Goal: Answer question/provide support: Answer question/provide support

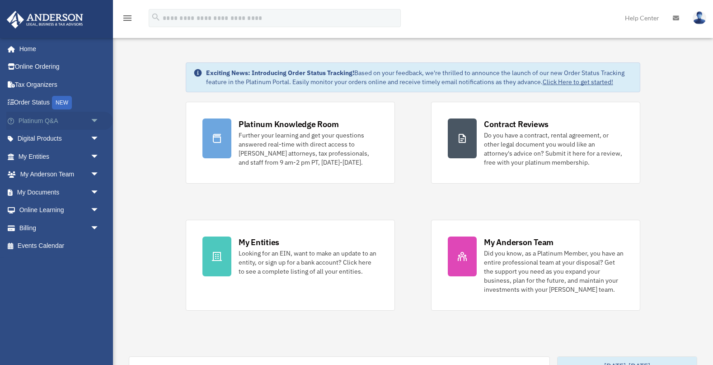
click at [64, 128] on link "Platinum Q&A arrow_drop_down" at bounding box center [59, 121] width 107 height 18
click at [96, 120] on span "arrow_drop_down" at bounding box center [99, 121] width 18 height 19
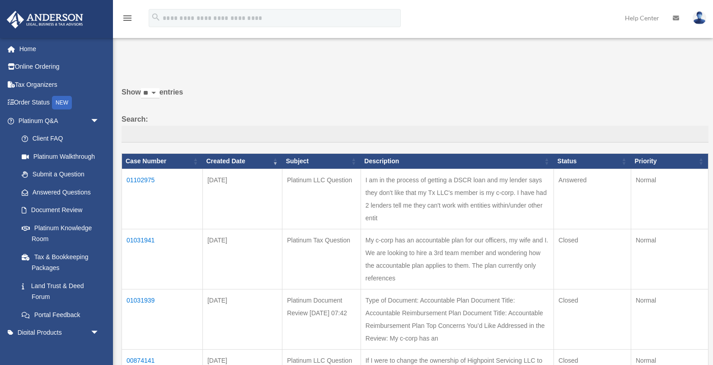
click at [69, 193] on link "Answered Questions" at bounding box center [58, 192] width 91 height 18
click at [142, 183] on td "01102975" at bounding box center [162, 199] width 81 height 60
click at [146, 180] on td "01102975" at bounding box center [162, 199] width 81 height 60
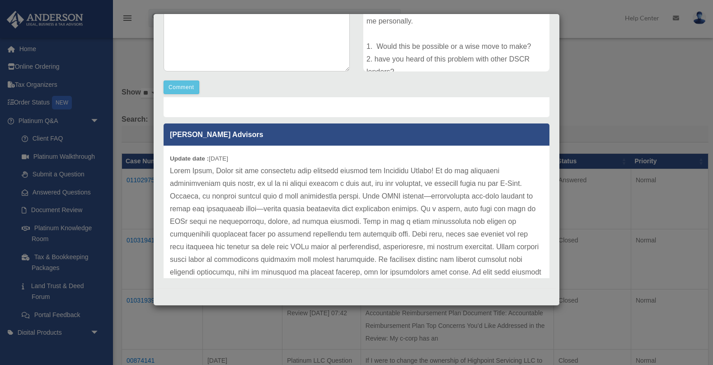
scroll to position [142, 0]
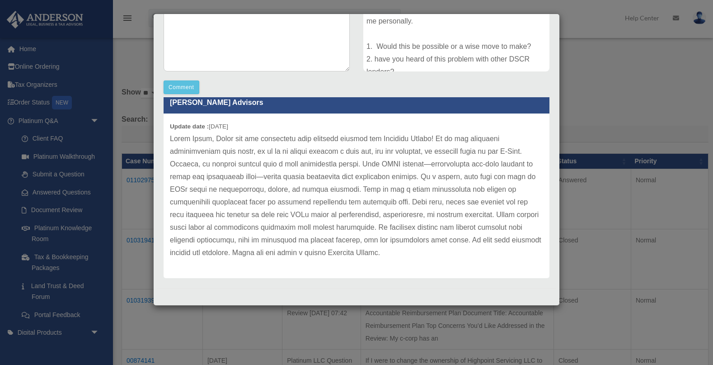
click at [215, 151] on p at bounding box center [356, 195] width 373 height 127
drag, startPoint x: 201, startPoint y: 165, endPoint x: 392, endPoint y: 166, distance: 191.2
click at [391, 163] on p at bounding box center [356, 195] width 373 height 127
click at [405, 164] on p at bounding box center [356, 195] width 373 height 127
drag, startPoint x: 193, startPoint y: 177, endPoint x: 254, endPoint y: 176, distance: 60.1
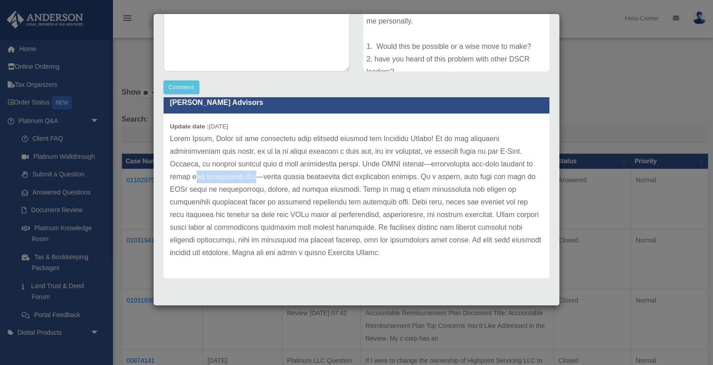
click at [254, 176] on p at bounding box center [356, 195] width 373 height 127
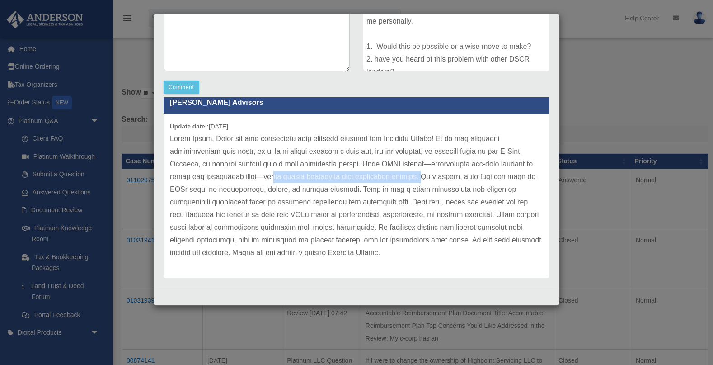
drag, startPoint x: 275, startPoint y: 176, endPoint x: 425, endPoint y: 179, distance: 150.1
click at [425, 179] on p at bounding box center [356, 195] width 373 height 127
drag, startPoint x: 330, startPoint y: 202, endPoint x: 276, endPoint y: 214, distance: 55.9
click at [350, 206] on p at bounding box center [356, 195] width 373 height 127
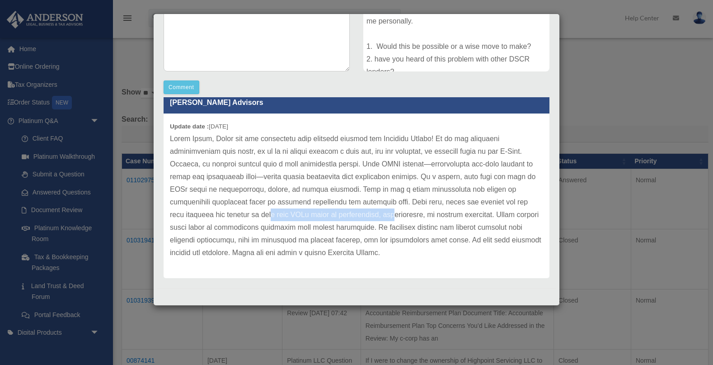
drag, startPoint x: 182, startPoint y: 213, endPoint x: 377, endPoint y: 208, distance: 195.3
click at [327, 214] on p at bounding box center [356, 195] width 373 height 127
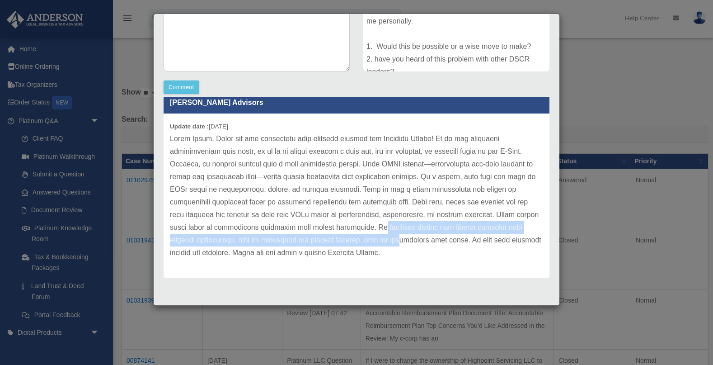
drag, startPoint x: 320, startPoint y: 229, endPoint x: 323, endPoint y: 235, distance: 6.7
click at [323, 235] on p at bounding box center [356, 195] width 373 height 127
click at [196, 241] on p at bounding box center [356, 195] width 373 height 127
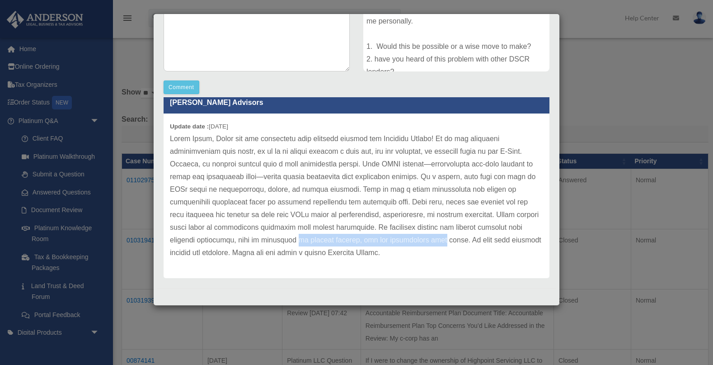
drag, startPoint x: 225, startPoint y: 236, endPoint x: 374, endPoint y: 237, distance: 149.6
click at [374, 237] on p at bounding box center [356, 195] width 373 height 127
click at [325, 248] on p at bounding box center [356, 195] width 373 height 127
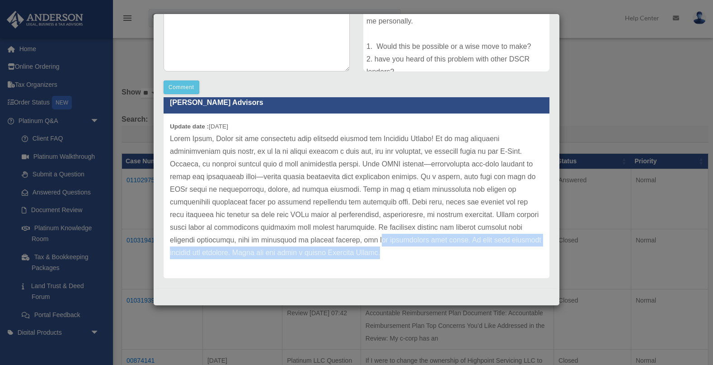
drag, startPoint x: 329, startPoint y: 252, endPoint x: 302, endPoint y: 243, distance: 28.6
click at [302, 243] on p at bounding box center [356, 195] width 373 height 127
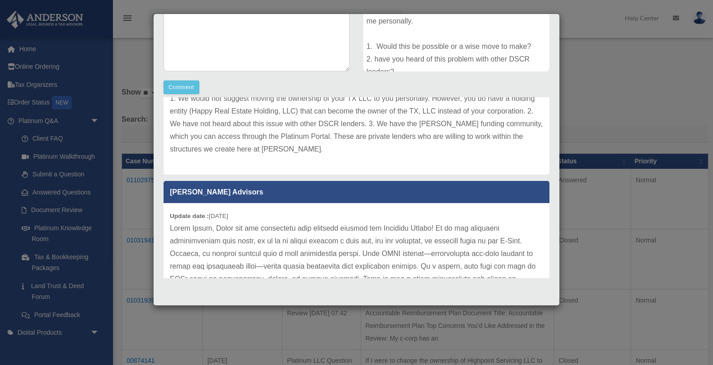
scroll to position [0, 0]
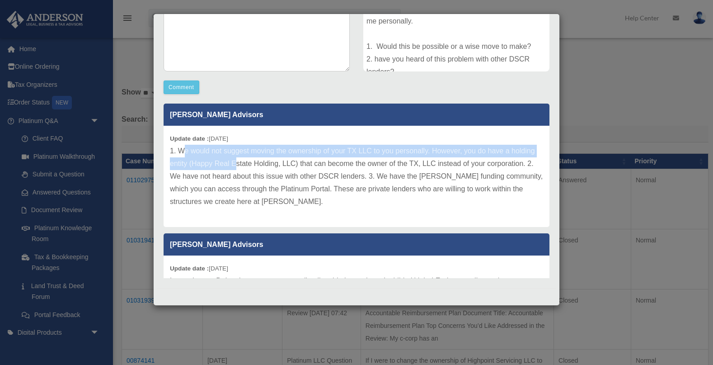
drag, startPoint x: 184, startPoint y: 151, endPoint x: 237, endPoint y: 158, distance: 53.8
click at [236, 158] on p "1. We would not suggest moving the ownership of your TX LLC to you personally. …" at bounding box center [356, 176] width 373 height 63
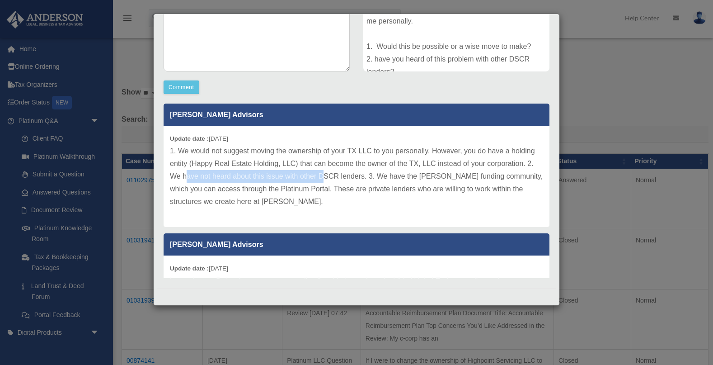
drag, startPoint x: 188, startPoint y: 179, endPoint x: 328, endPoint y: 178, distance: 139.2
click at [325, 178] on p "1. We would not suggest moving the ownership of your TX LLC to you personally. …" at bounding box center [356, 176] width 373 height 63
drag, startPoint x: 390, startPoint y: 175, endPoint x: 391, endPoint y: 180, distance: 5.2
click at [391, 180] on p "1. We would not suggest moving the ownership of your TX LLC to you personally. …" at bounding box center [356, 176] width 373 height 63
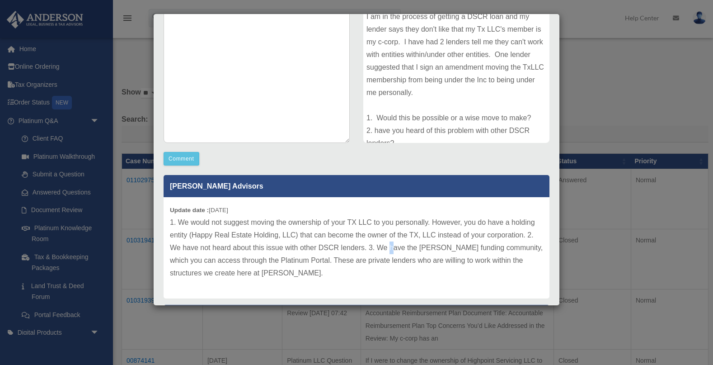
scroll to position [129, 0]
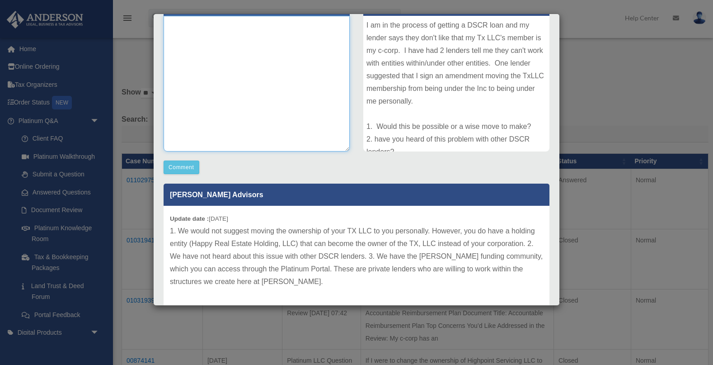
click at [177, 78] on textarea at bounding box center [257, 84] width 186 height 136
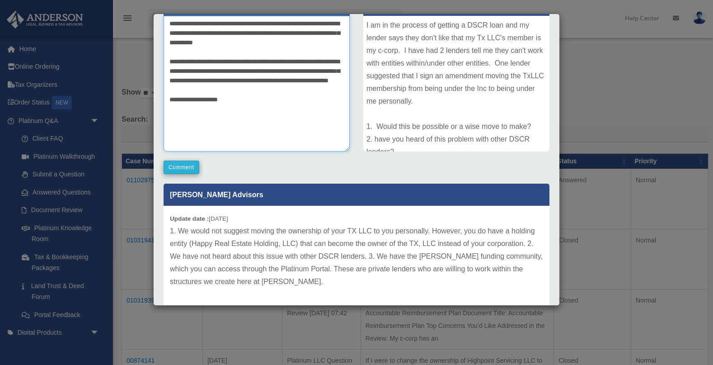
type textarea "**********"
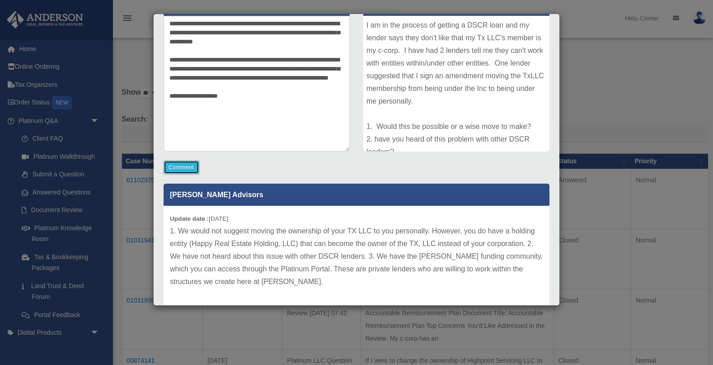
click at [185, 168] on button "Comment" at bounding box center [182, 167] width 36 height 14
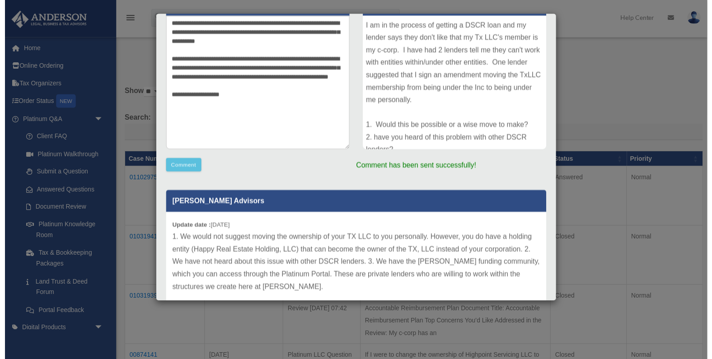
scroll to position [0, 0]
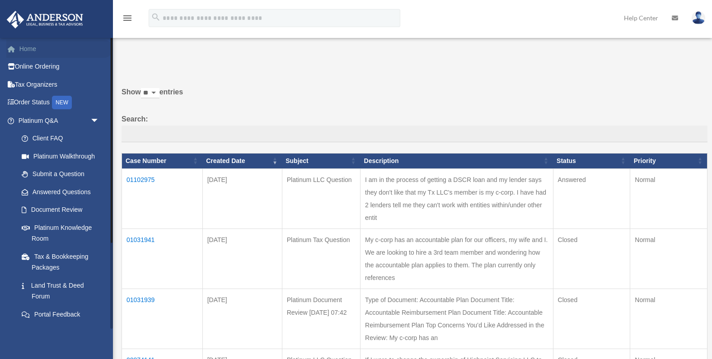
click at [17, 49] on span at bounding box center [16, 49] width 7 height 6
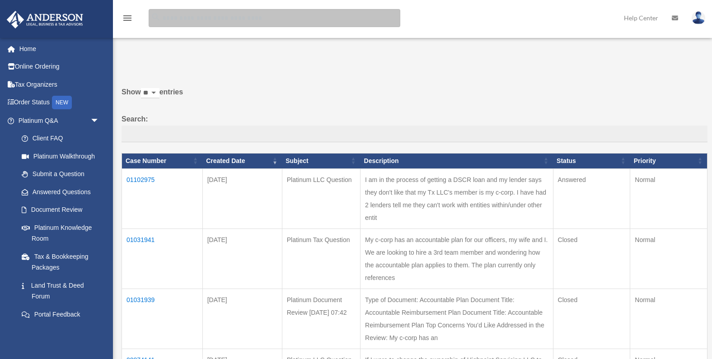
click at [209, 19] on input "search" at bounding box center [275, 18] width 252 height 18
type input "*******"
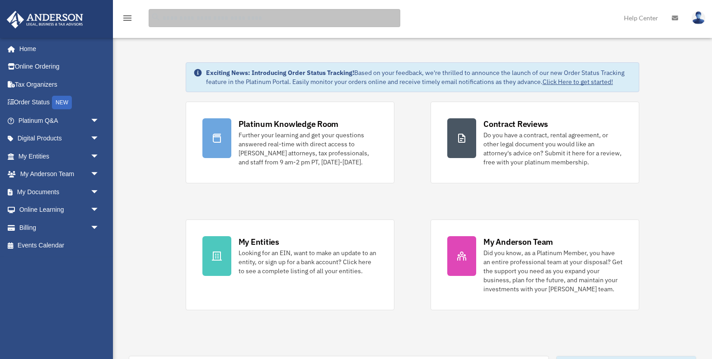
click at [212, 18] on input "search" at bounding box center [275, 18] width 252 height 18
type input "*******"
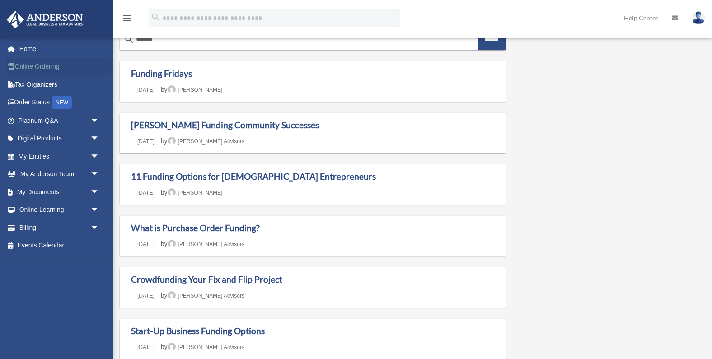
scroll to position [0, 0]
click at [31, 42] on link "Home" at bounding box center [59, 49] width 107 height 18
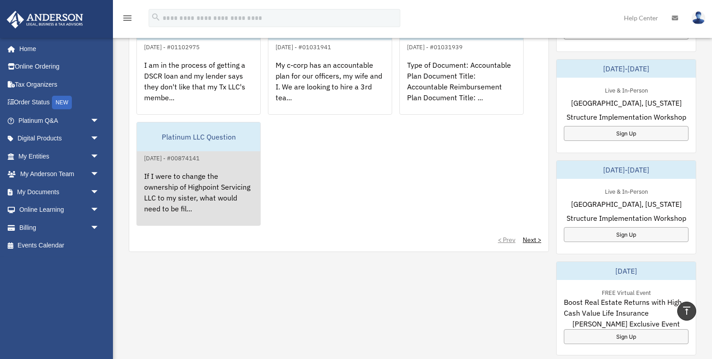
scroll to position [402, 0]
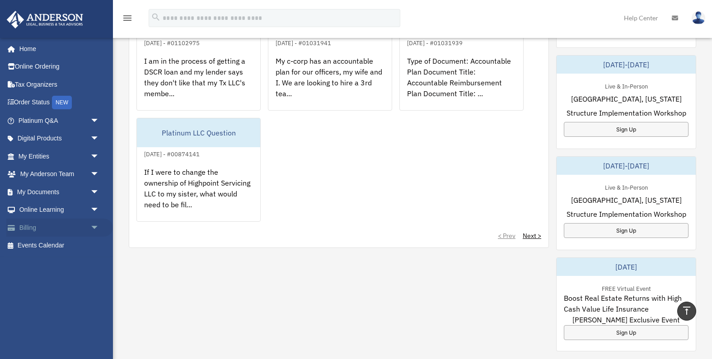
click at [55, 223] on link "Billing arrow_drop_down" at bounding box center [59, 228] width 107 height 18
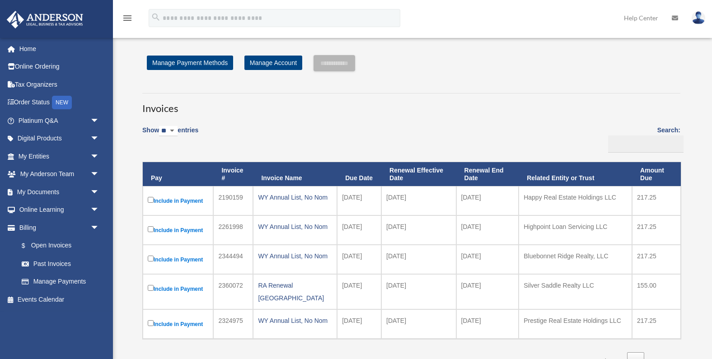
click at [54, 210] on link "Online Learning arrow_drop_down" at bounding box center [59, 210] width 107 height 18
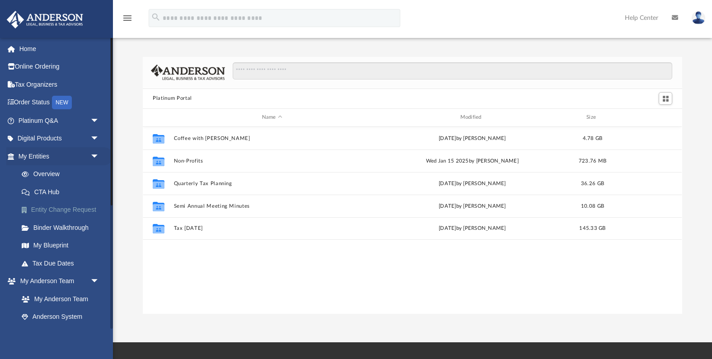
scroll to position [205, 539]
click at [46, 136] on link "Digital Products arrow_drop_down" at bounding box center [59, 139] width 107 height 18
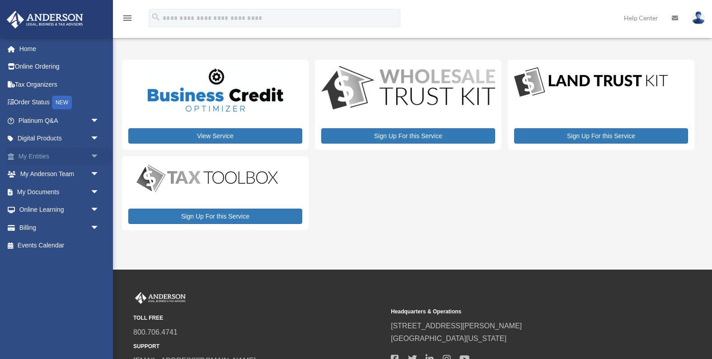
click at [54, 154] on link "My Entities arrow_drop_down" at bounding box center [59, 156] width 107 height 18
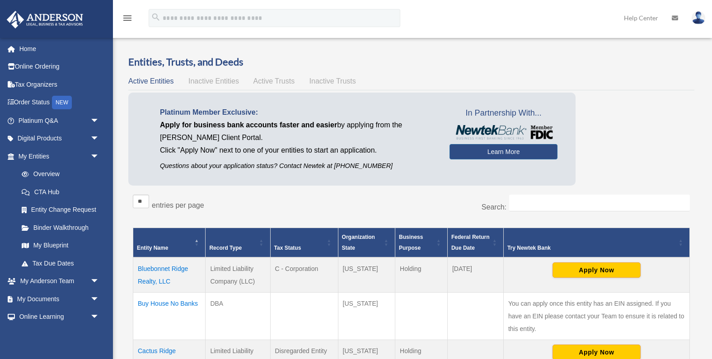
drag, startPoint x: 206, startPoint y: 89, endPoint x: 211, endPoint y: 80, distance: 10.1
click at [211, 80] on span "Inactive Entities" at bounding box center [213, 81] width 51 height 8
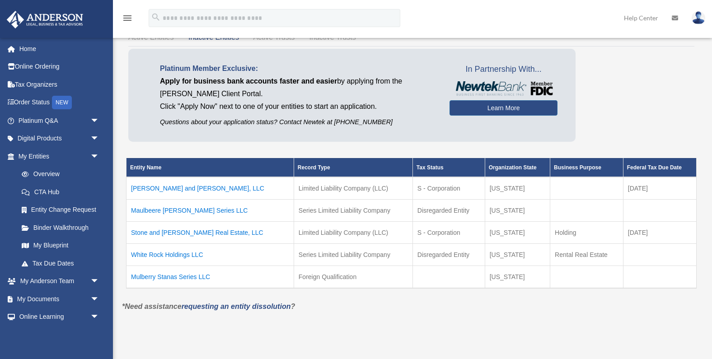
scroll to position [47, 0]
